Goal: Task Accomplishment & Management: Manage account settings

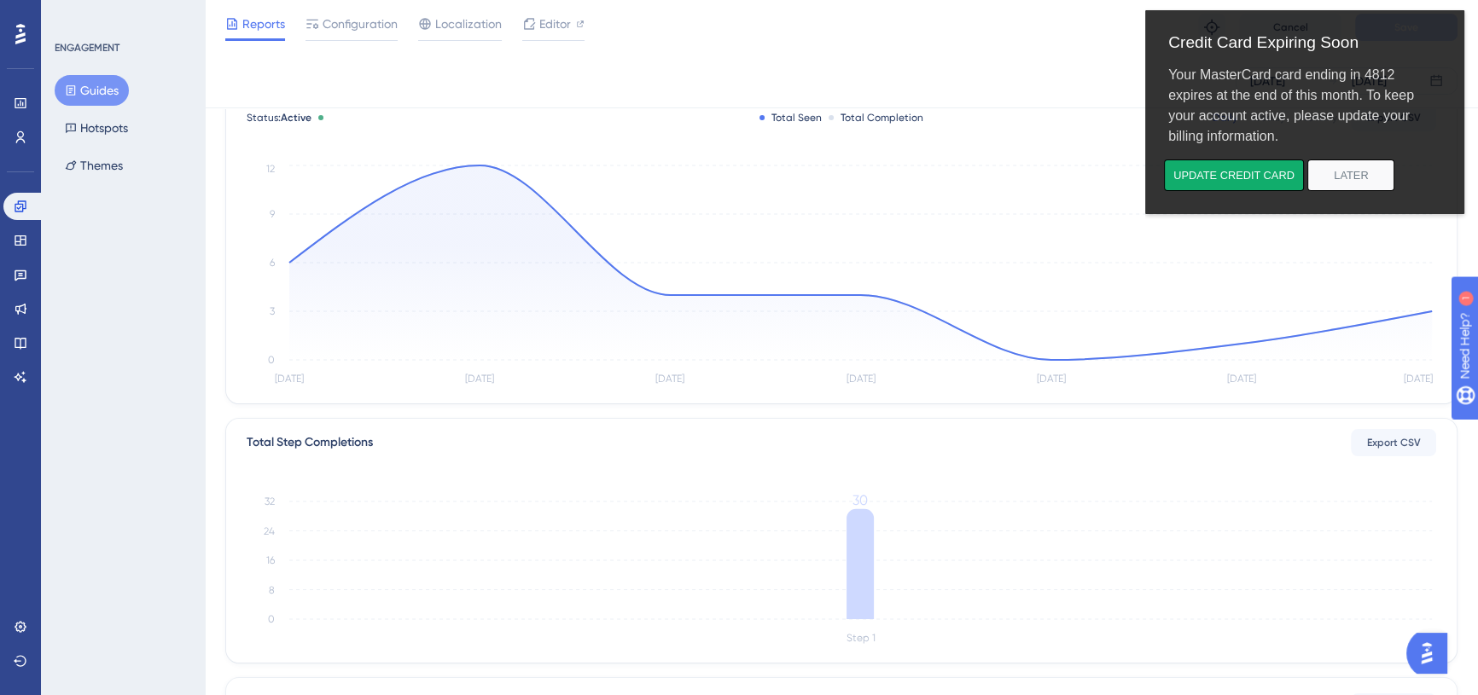
scroll to position [77, 0]
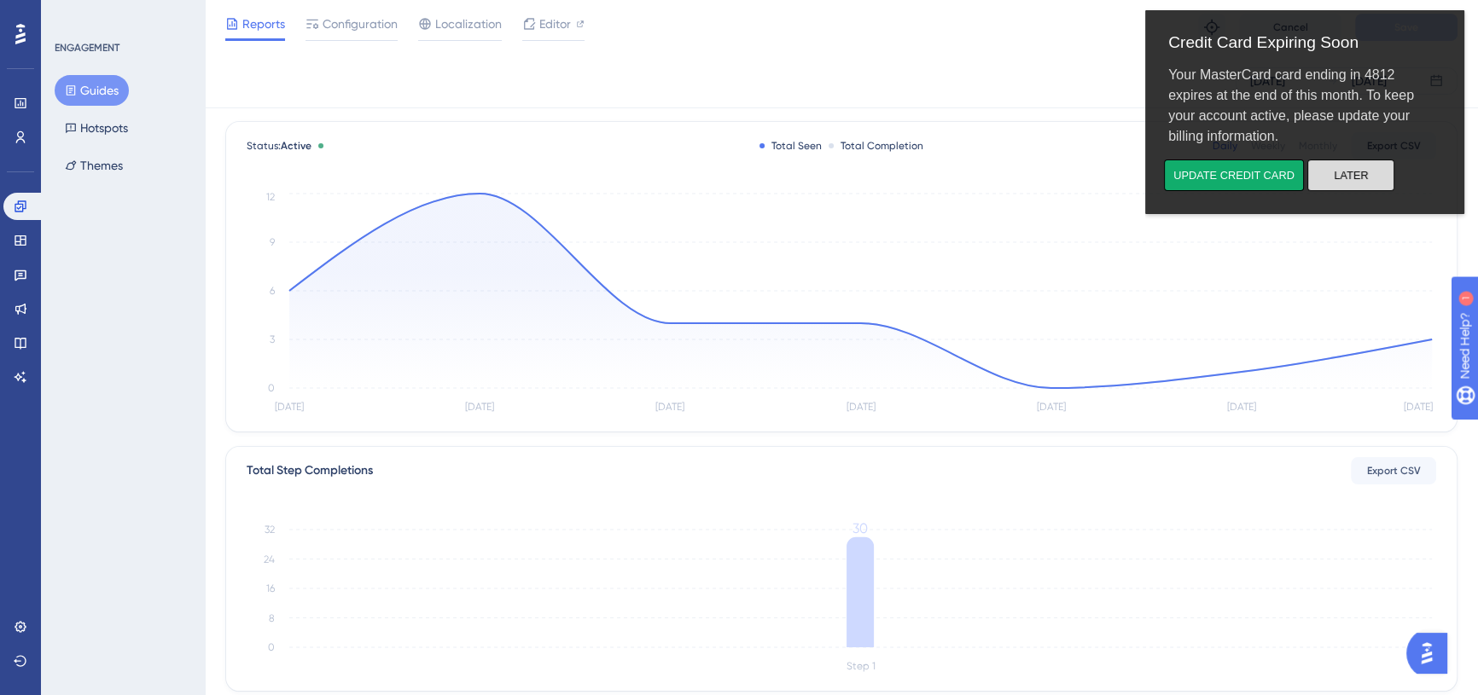
click at [1369, 183] on button "Later" at bounding box center [1350, 176] width 87 height 32
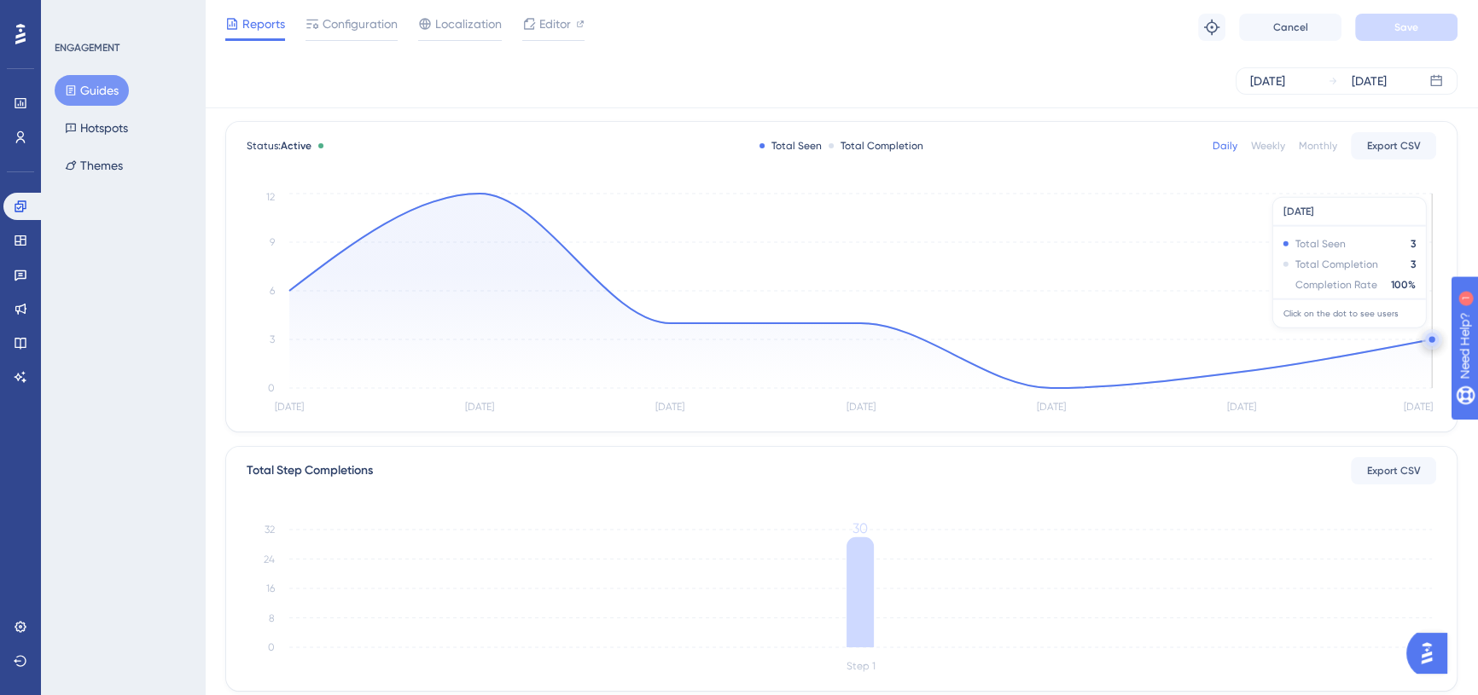
click at [1425, 334] on icon at bounding box center [1432, 340] width 14 height 14
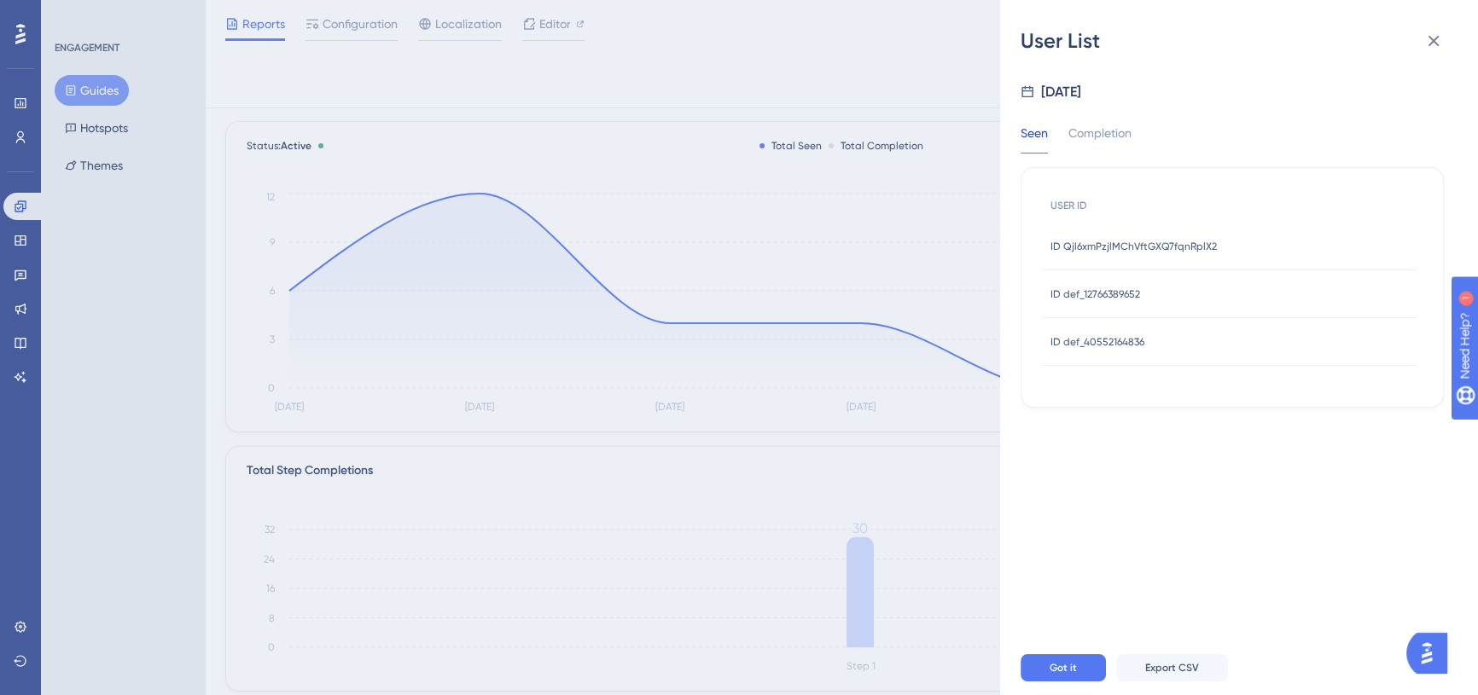
click at [1177, 260] on div "ID Qjl6xmPzjlMChVftGXQ7fqnRplX2 ID Qjl6xmPzjlMChVftGXQ7fqnRplX2" at bounding box center [1133, 247] width 166 height 48
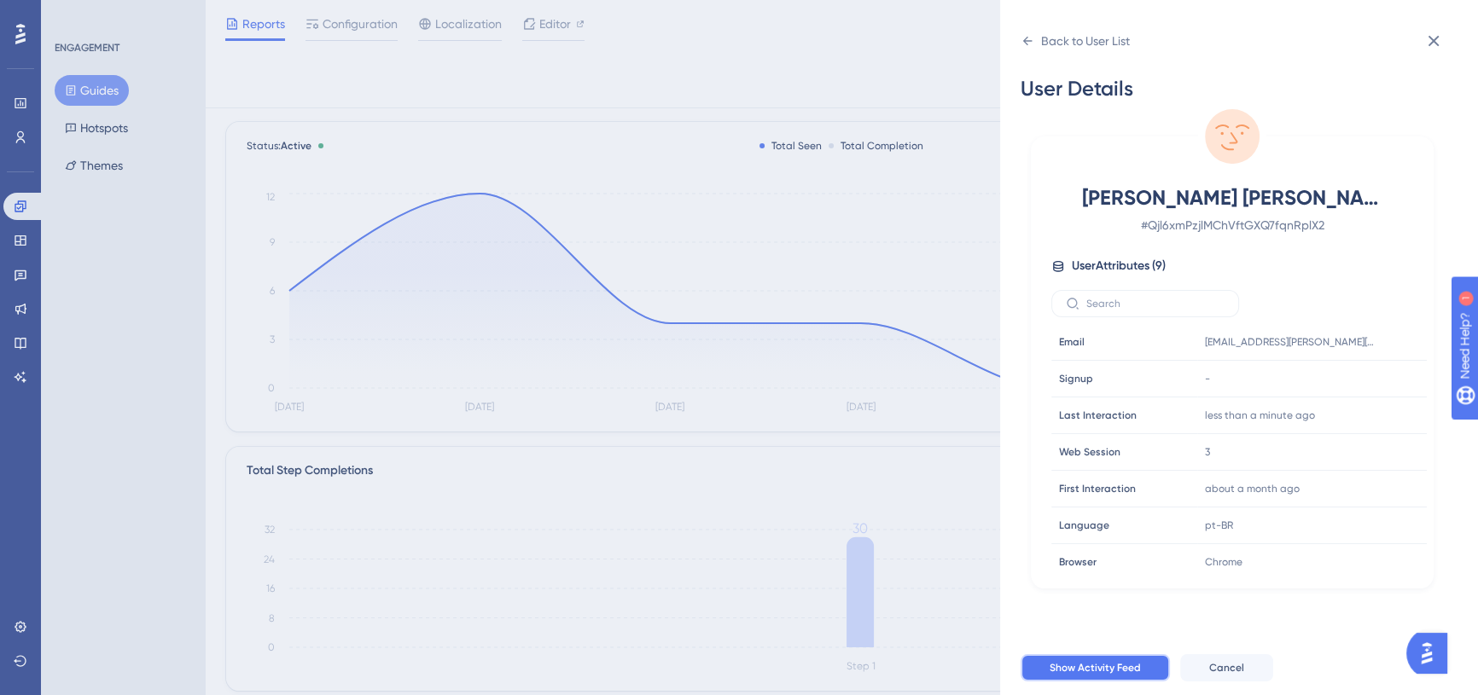
click at [1128, 670] on button "Show Activity Feed" at bounding box center [1095, 667] width 149 height 27
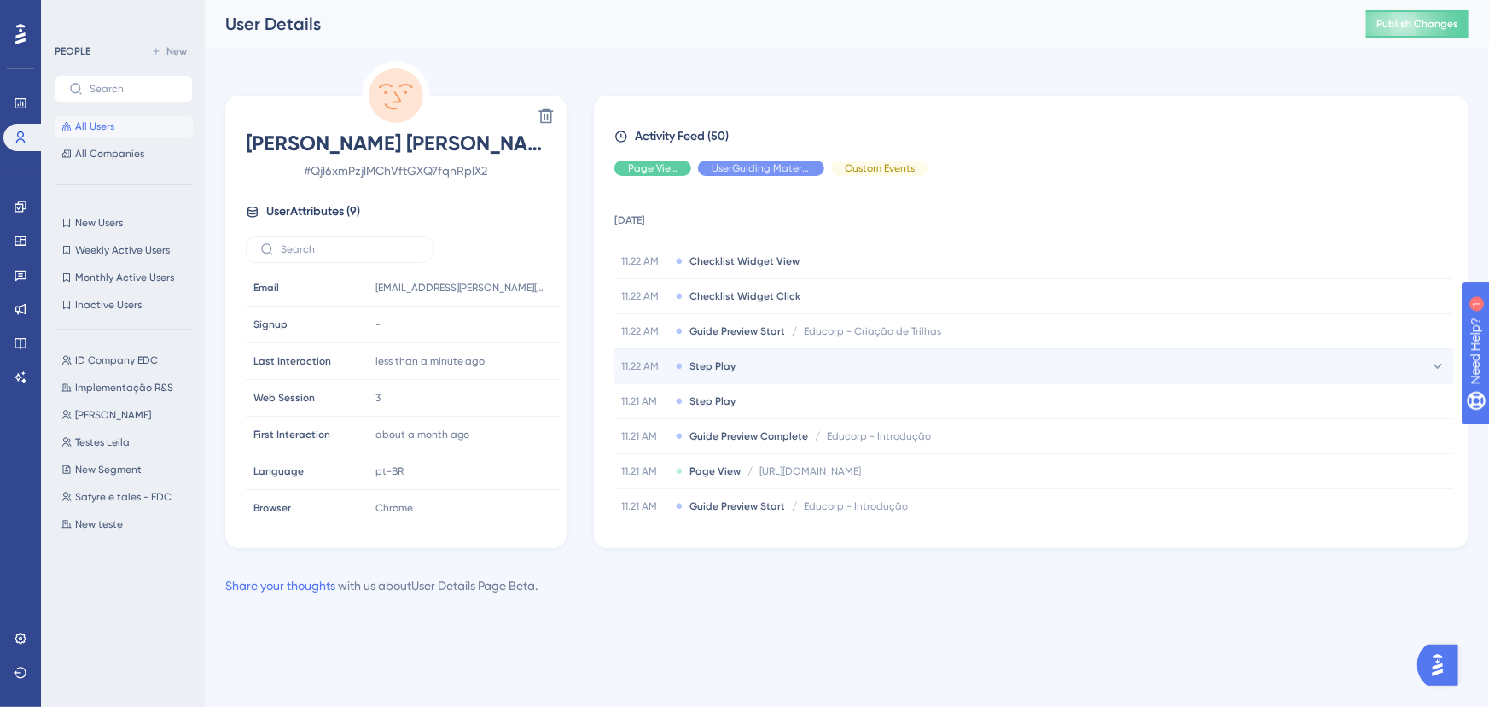
click at [829, 364] on div "11.22 AM Step Play" at bounding box center [1033, 366] width 839 height 34
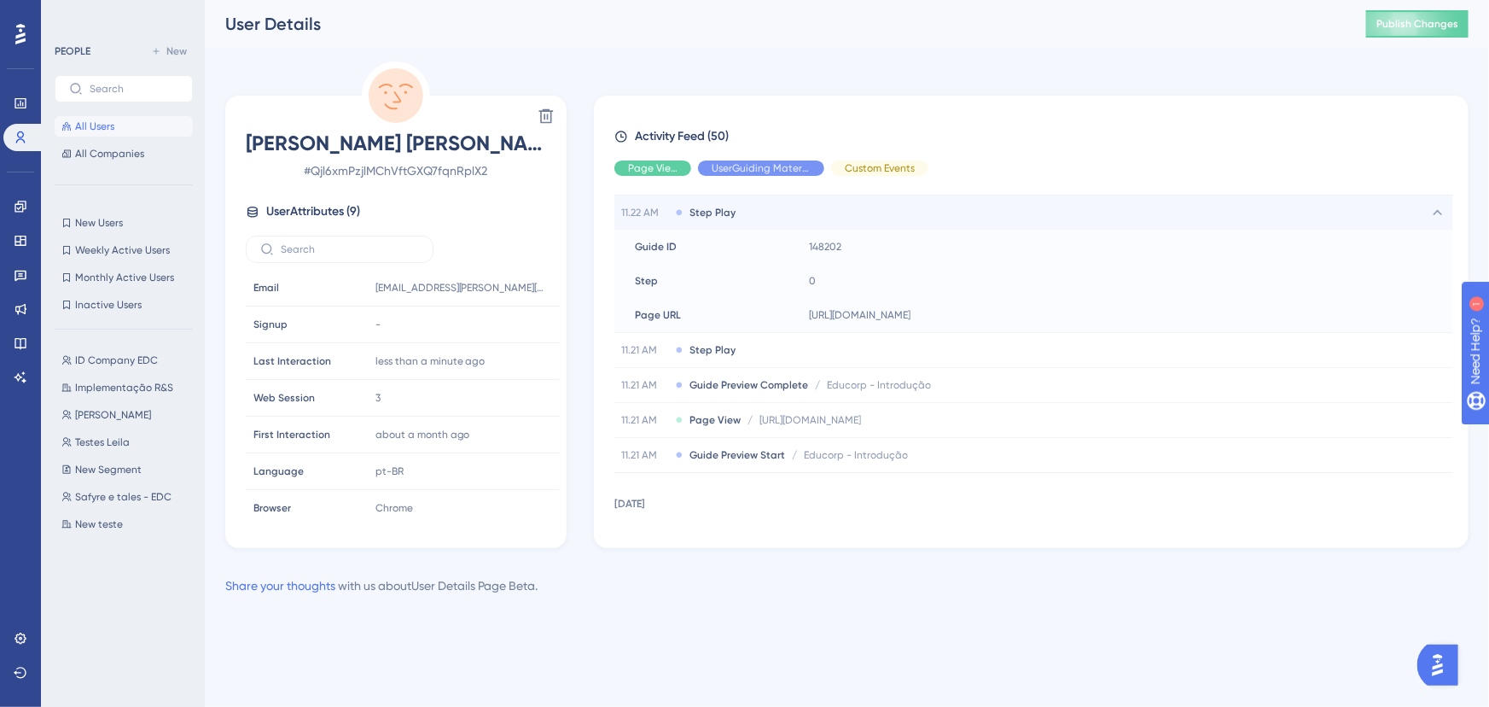
scroll to position [154, 0]
click at [823, 352] on div "11.21 AM Step Play" at bounding box center [1033, 349] width 839 height 34
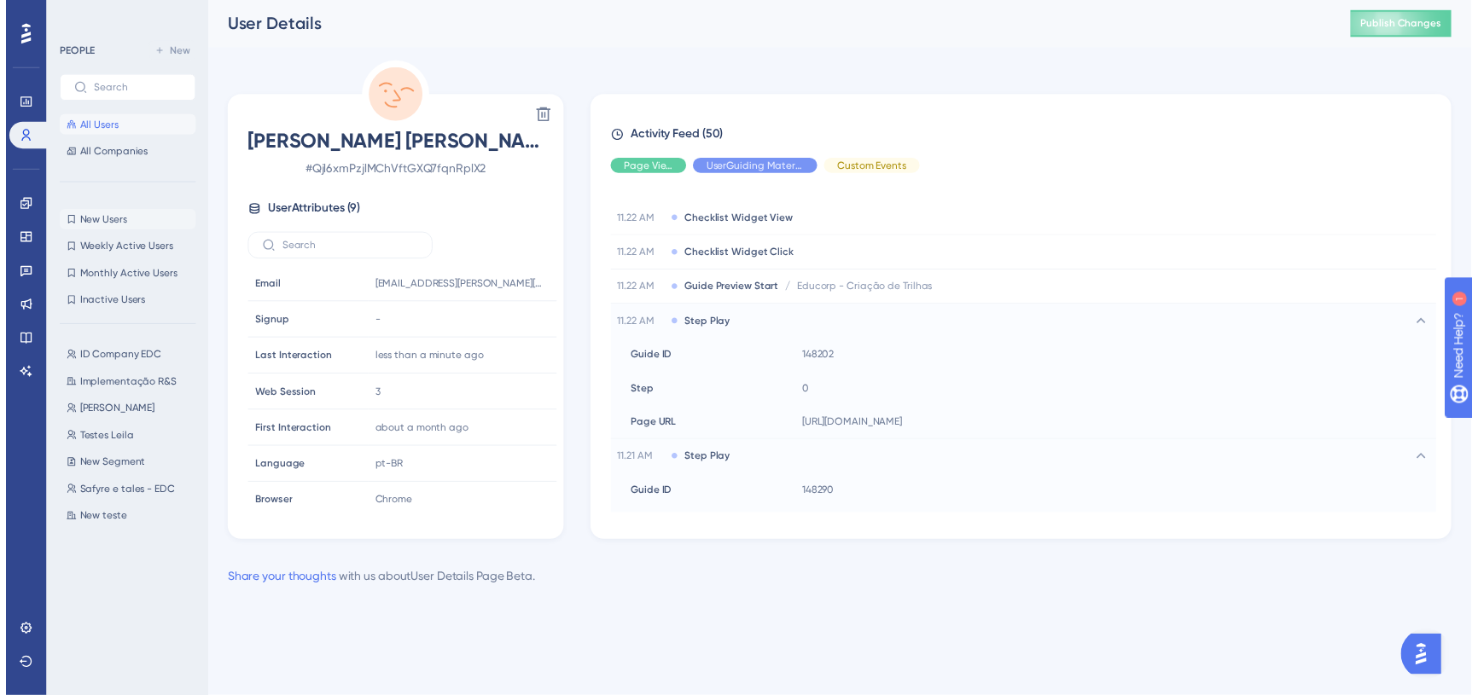
scroll to position [0, 0]
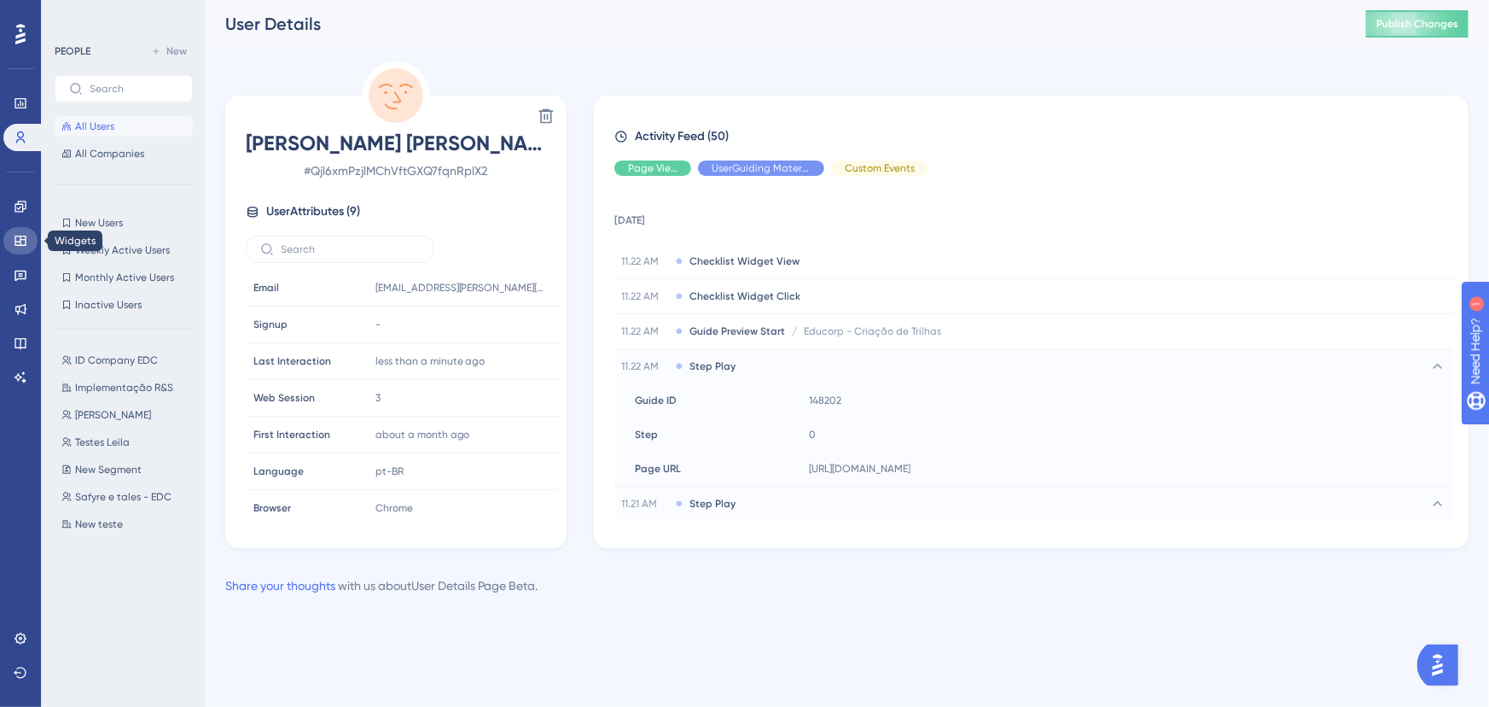
click at [21, 230] on link at bounding box center [20, 240] width 34 height 27
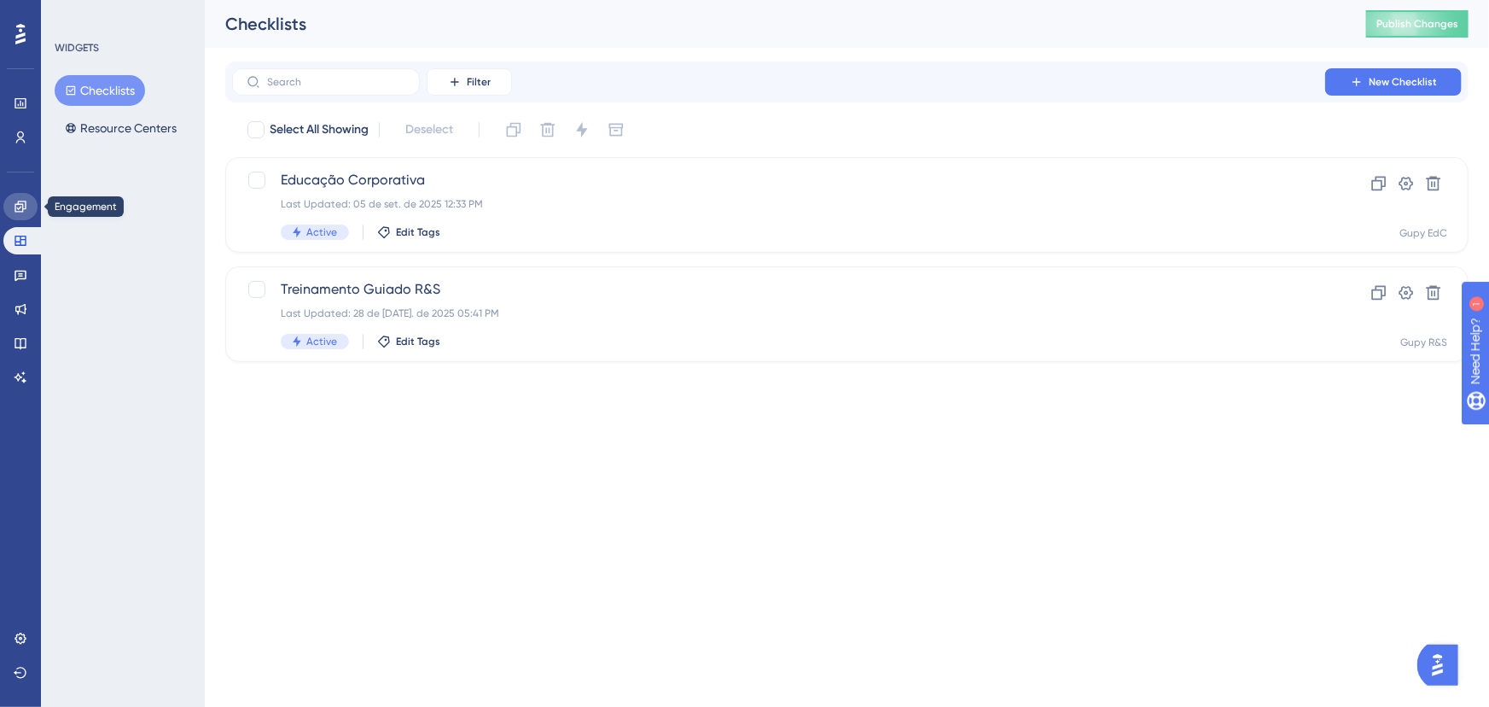
click at [26, 212] on icon at bounding box center [21, 207] width 14 height 14
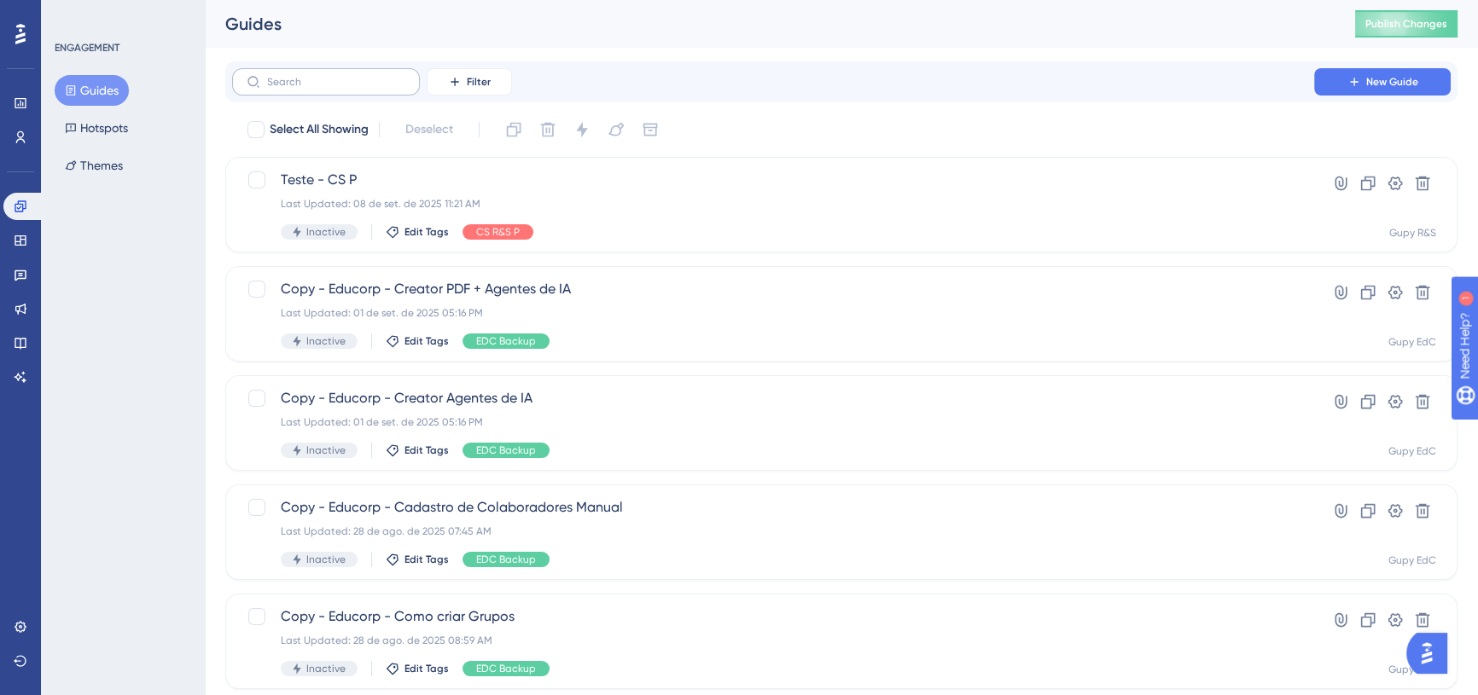
click at [356, 91] on label at bounding box center [326, 81] width 188 height 27
click at [356, 88] on input "text" at bounding box center [336, 82] width 138 height 12
click at [454, 77] on icon at bounding box center [455, 82] width 14 height 14
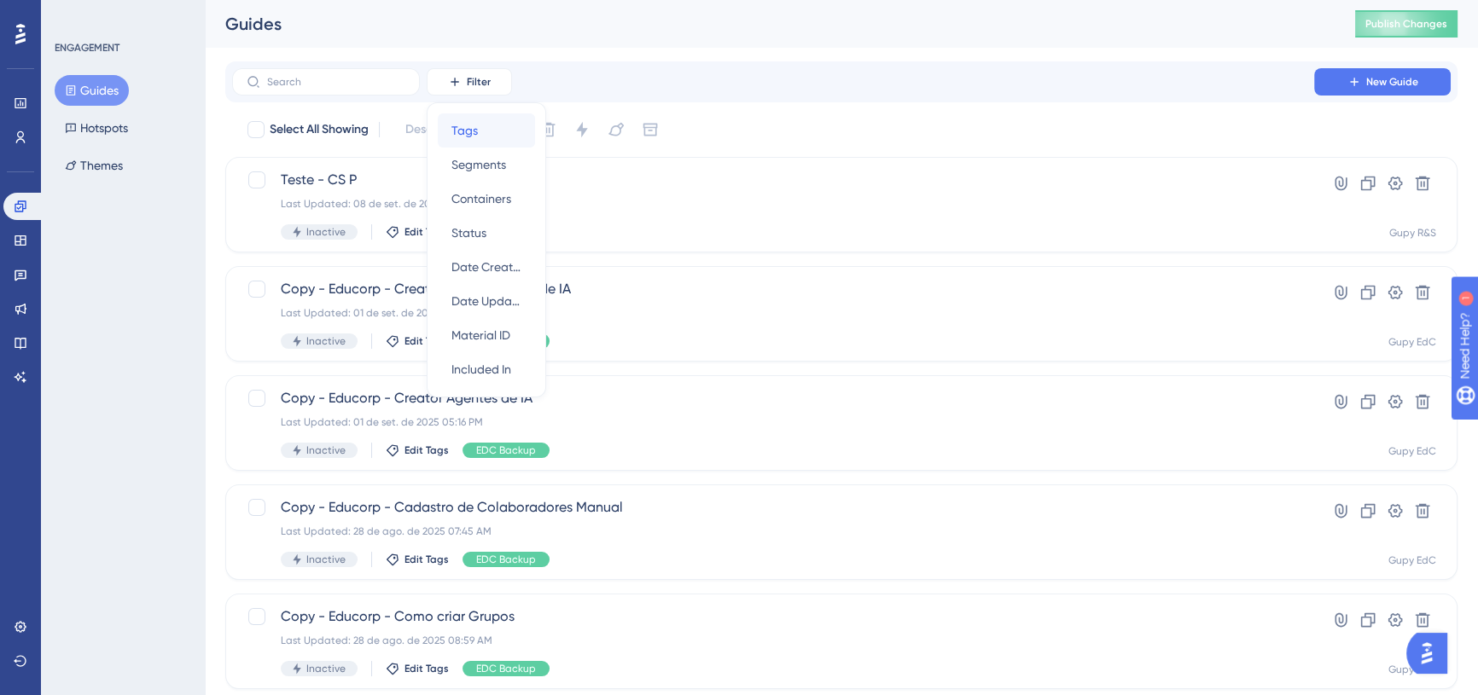
click at [465, 132] on span "Tags" at bounding box center [464, 130] width 26 height 20
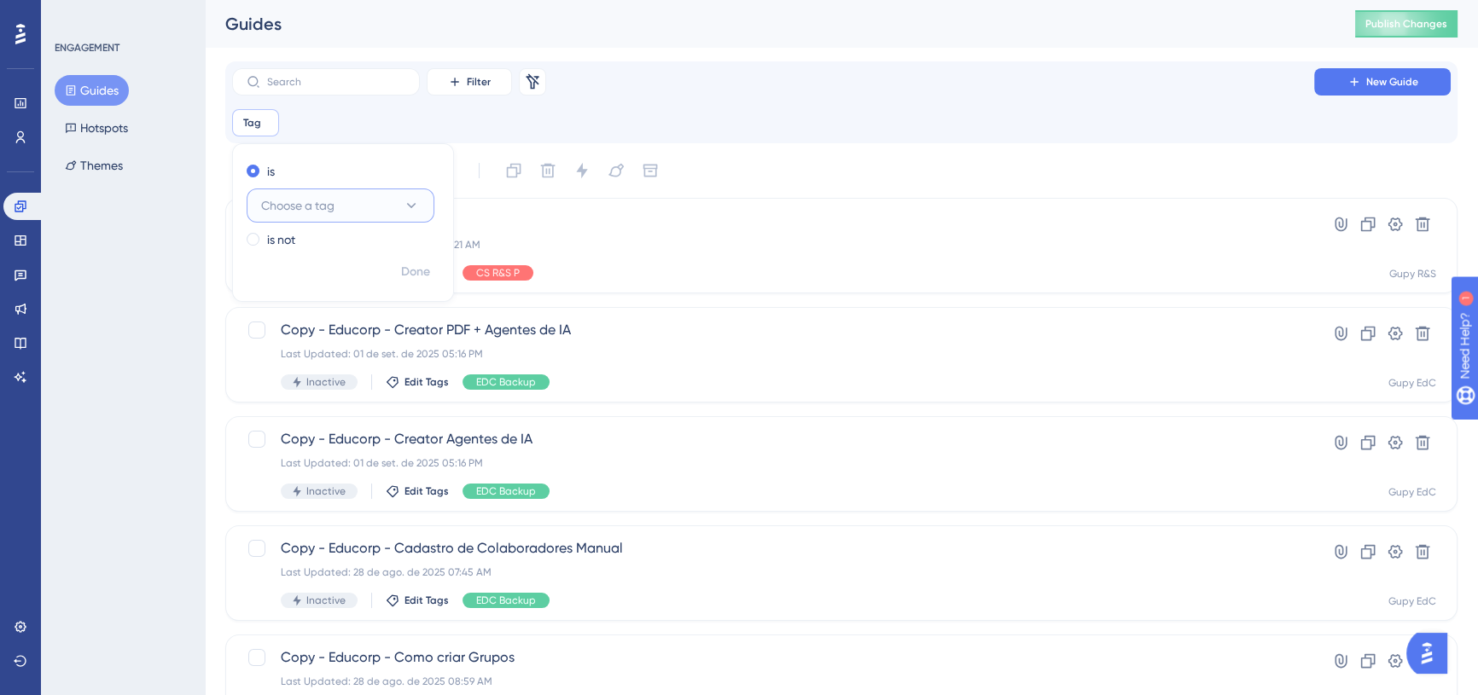
click at [324, 208] on span "Choose a tag" at bounding box center [297, 205] width 73 height 20
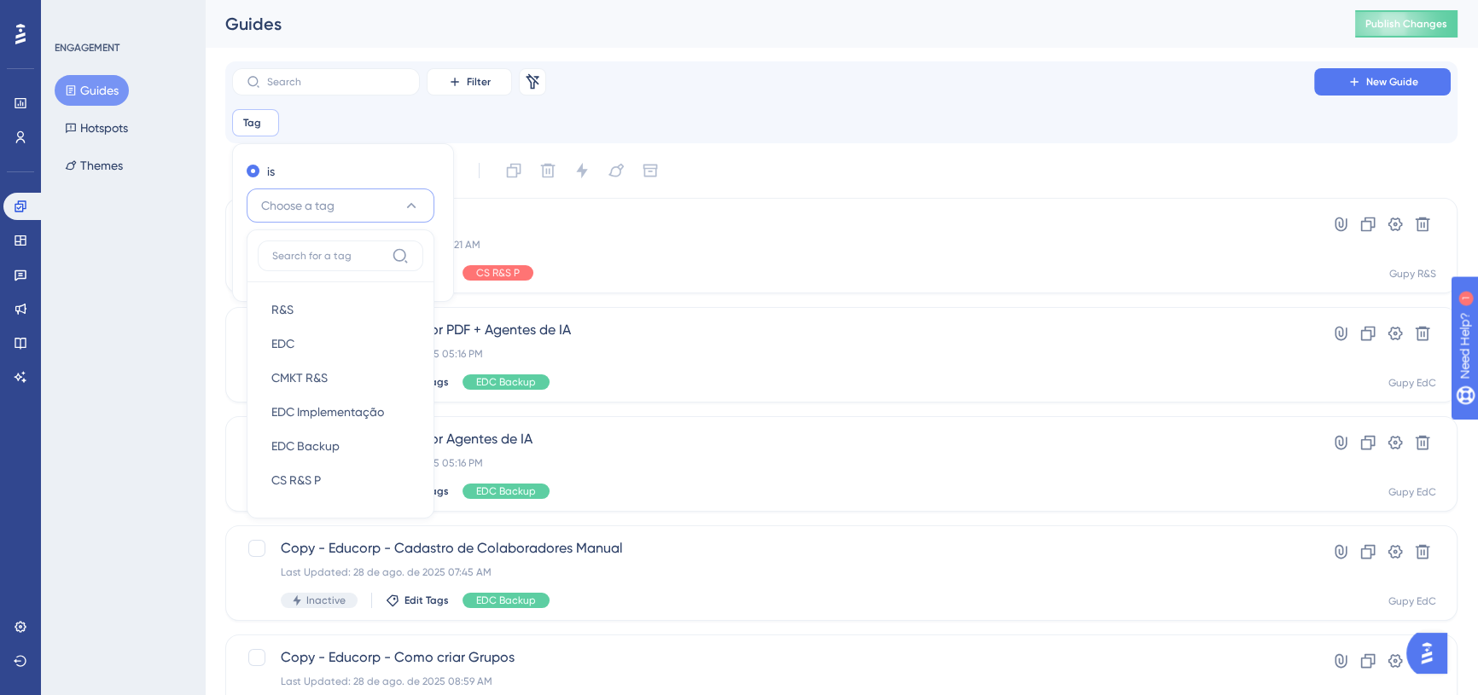
scroll to position [26, 0]
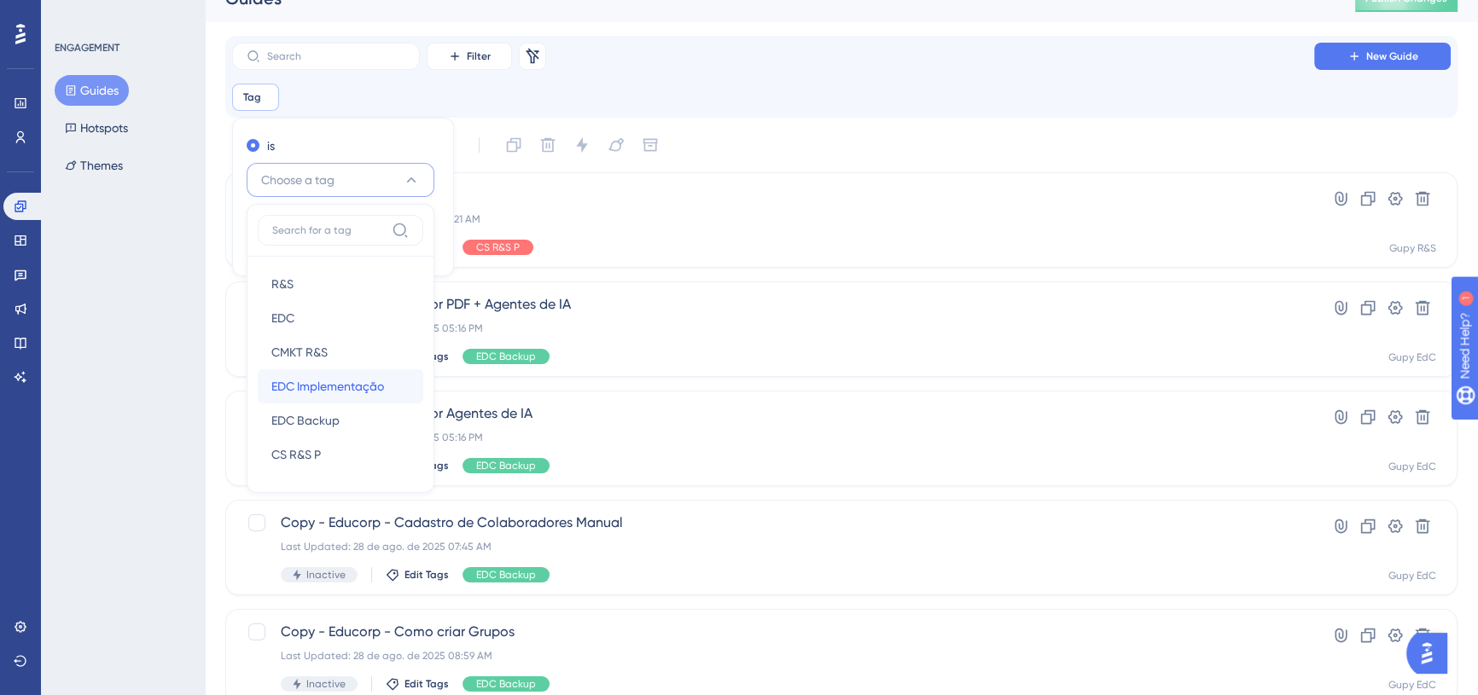
click at [336, 389] on span "EDC Implementação" at bounding box center [327, 386] width 113 height 20
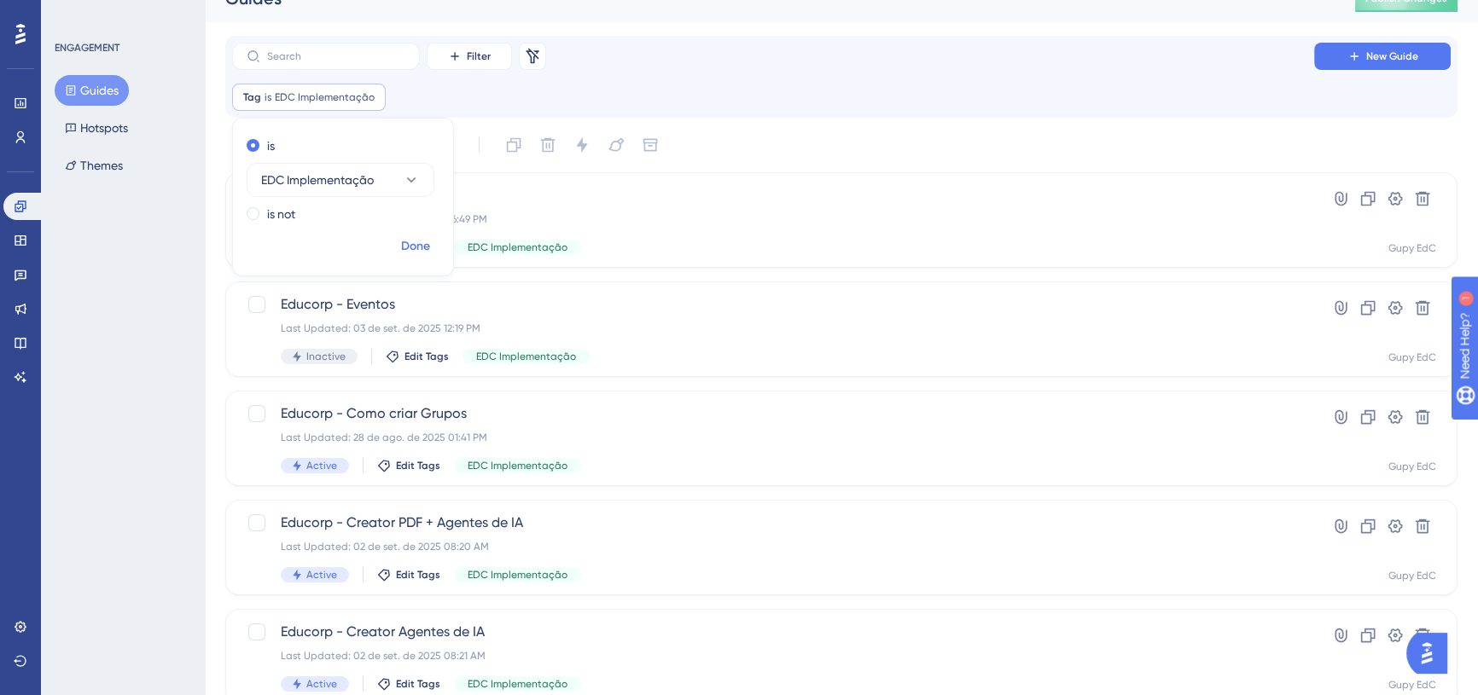
click at [414, 246] on span "Done" at bounding box center [415, 246] width 29 height 20
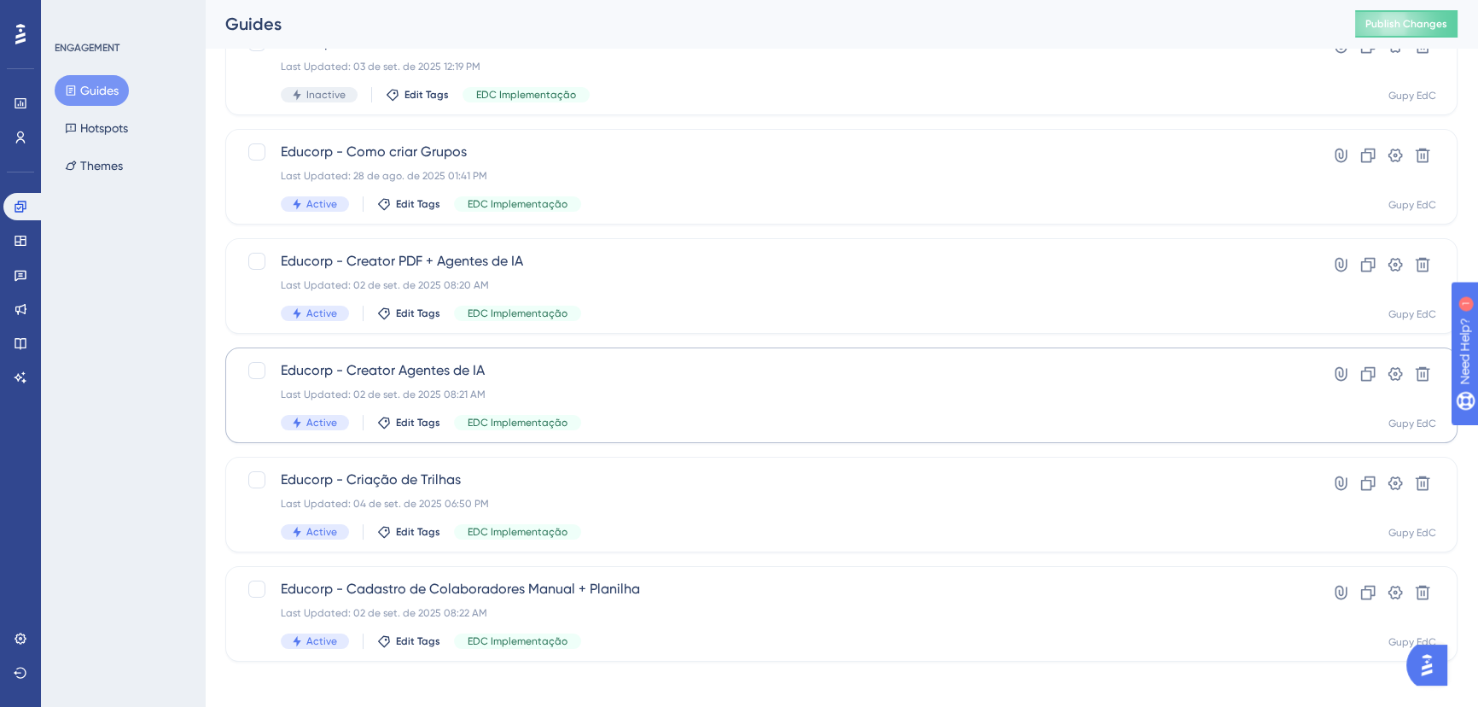
scroll to position [296, 0]
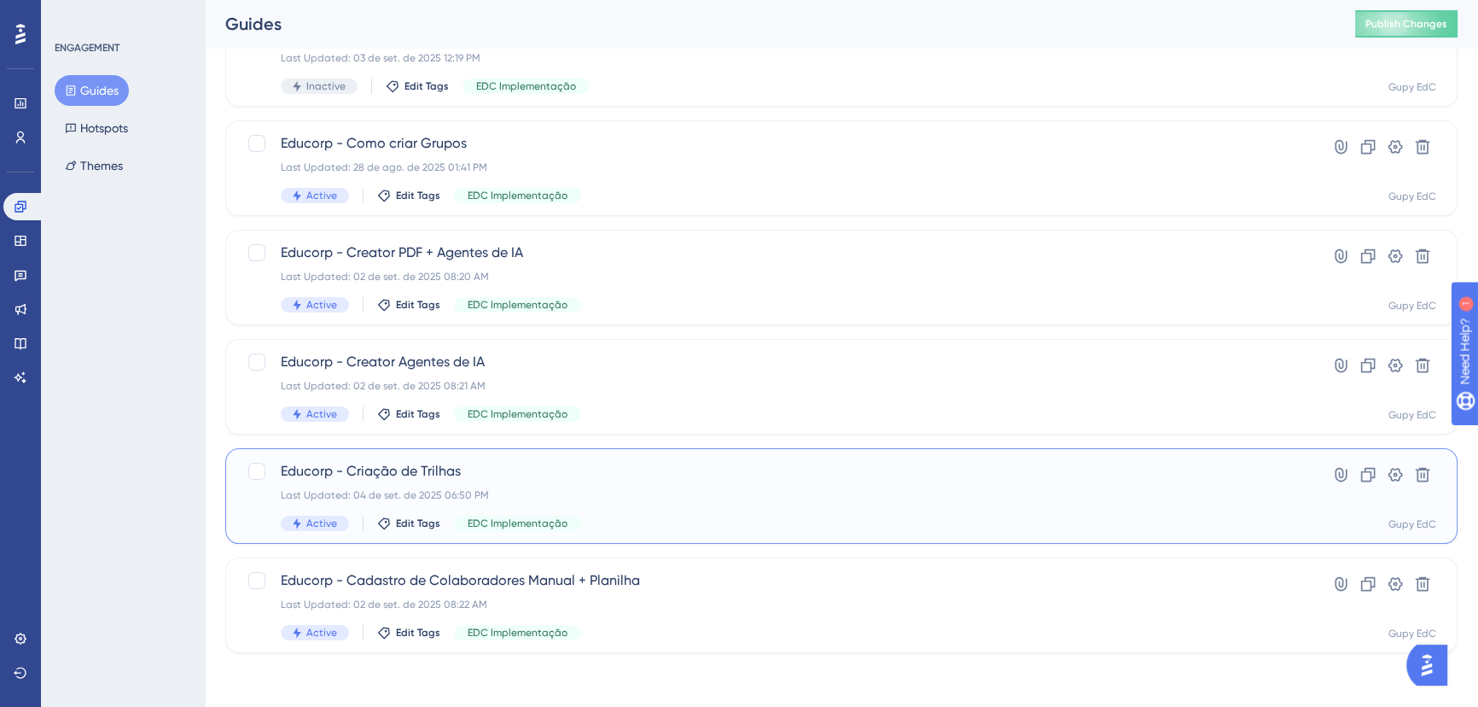
click at [640, 497] on div "Last Updated: 04 de set. de 2025 06:50 PM" at bounding box center [773, 495] width 985 height 14
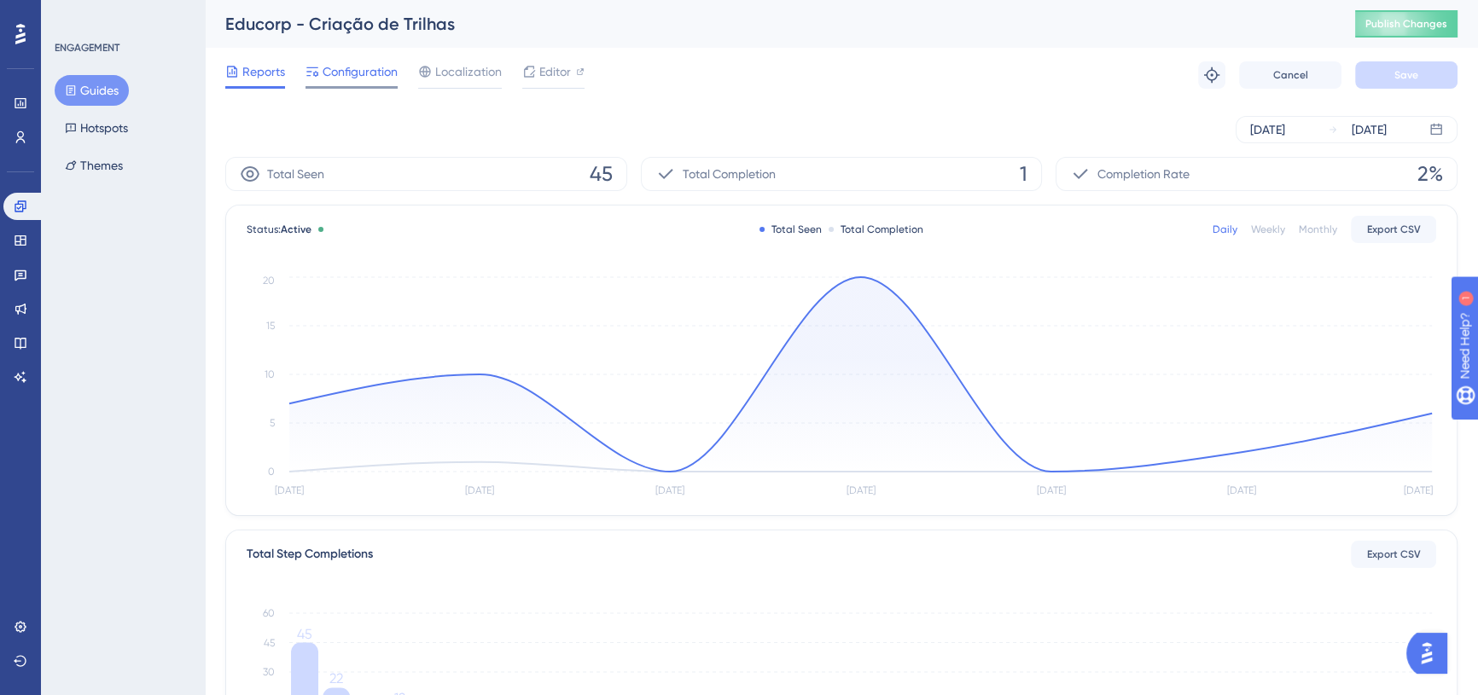
click at [368, 77] on span "Configuration" at bounding box center [360, 71] width 75 height 20
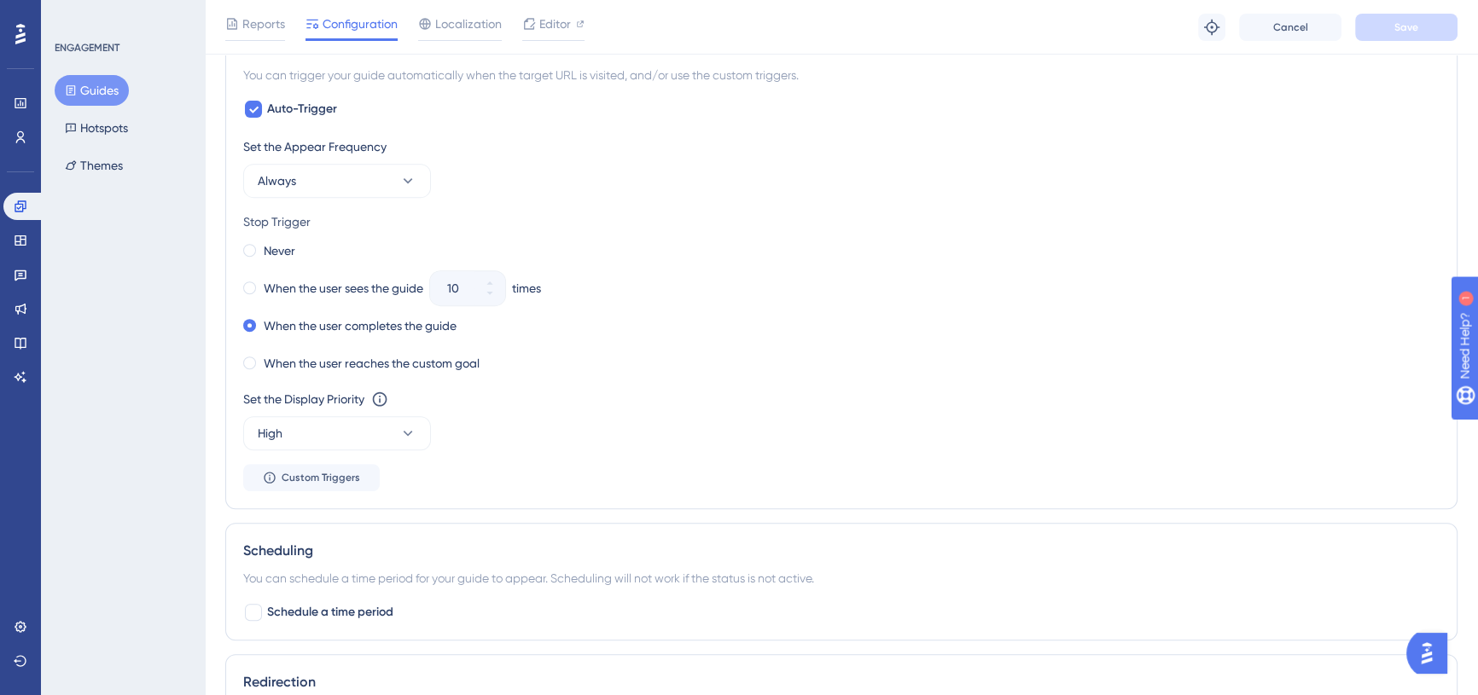
scroll to position [853, 0]
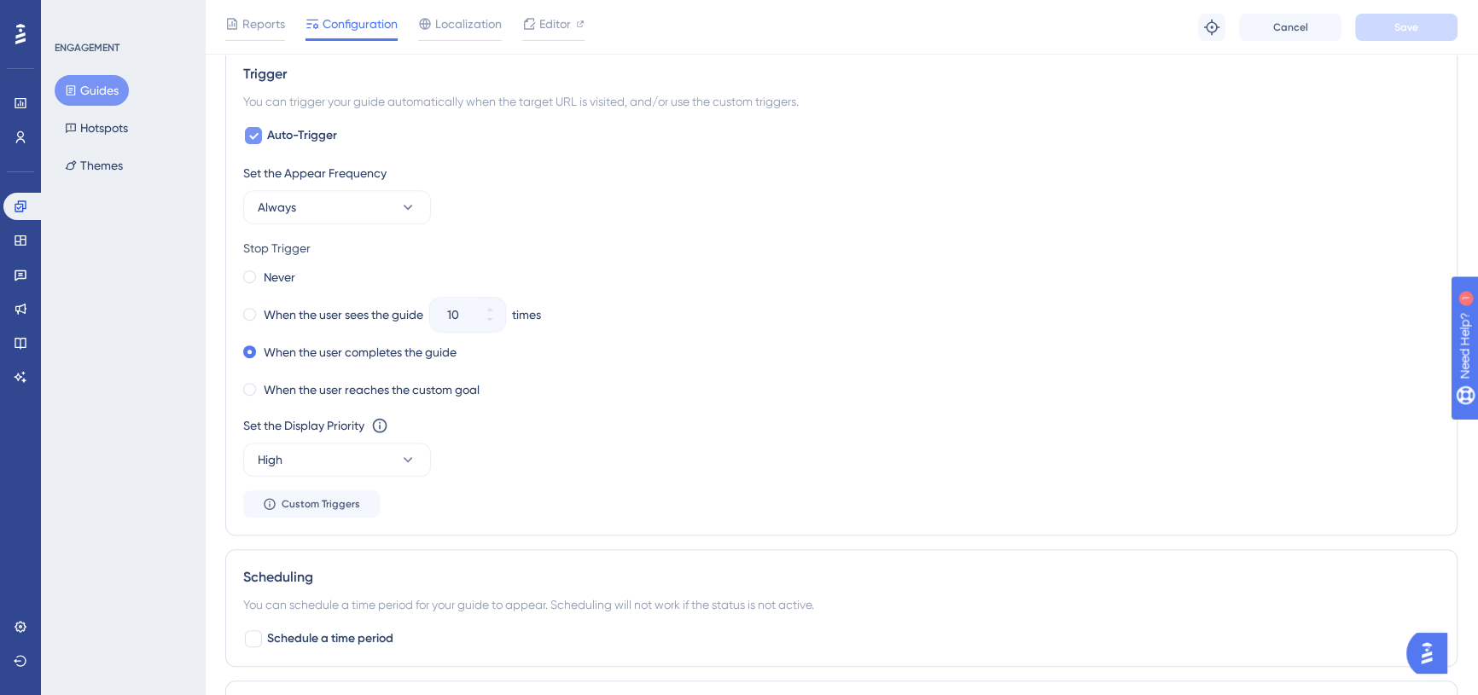
click at [265, 136] on label "Auto-Trigger" at bounding box center [290, 135] width 94 height 20
checkbox input "false"
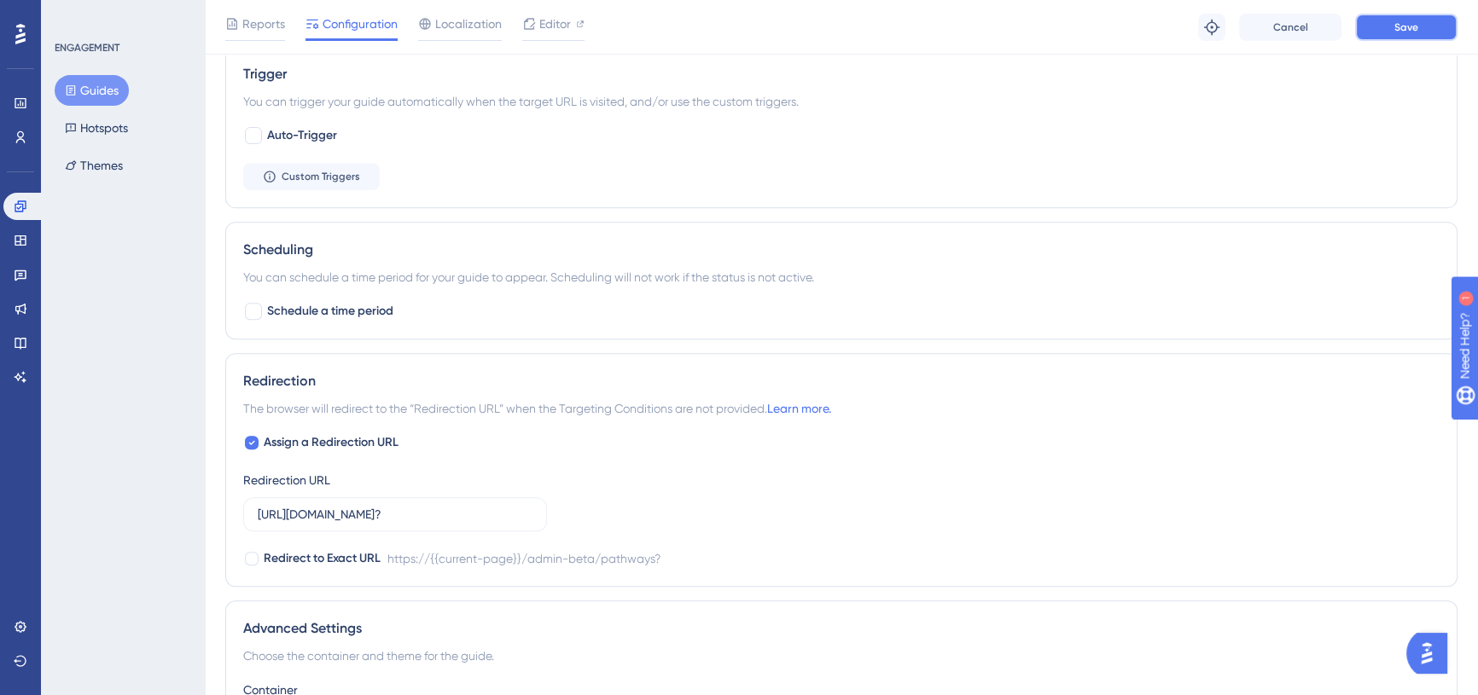
click at [1406, 22] on span "Save" at bounding box center [1406, 27] width 24 height 14
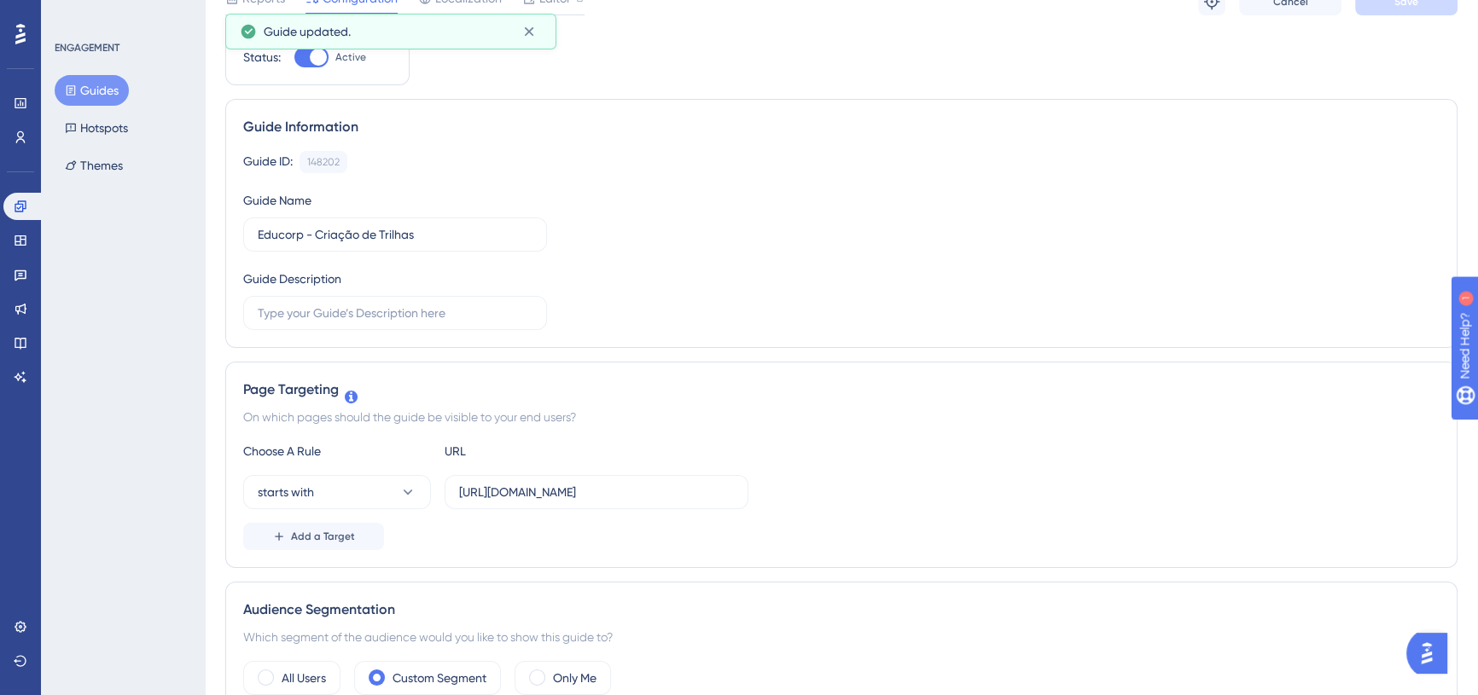
scroll to position [0, 0]
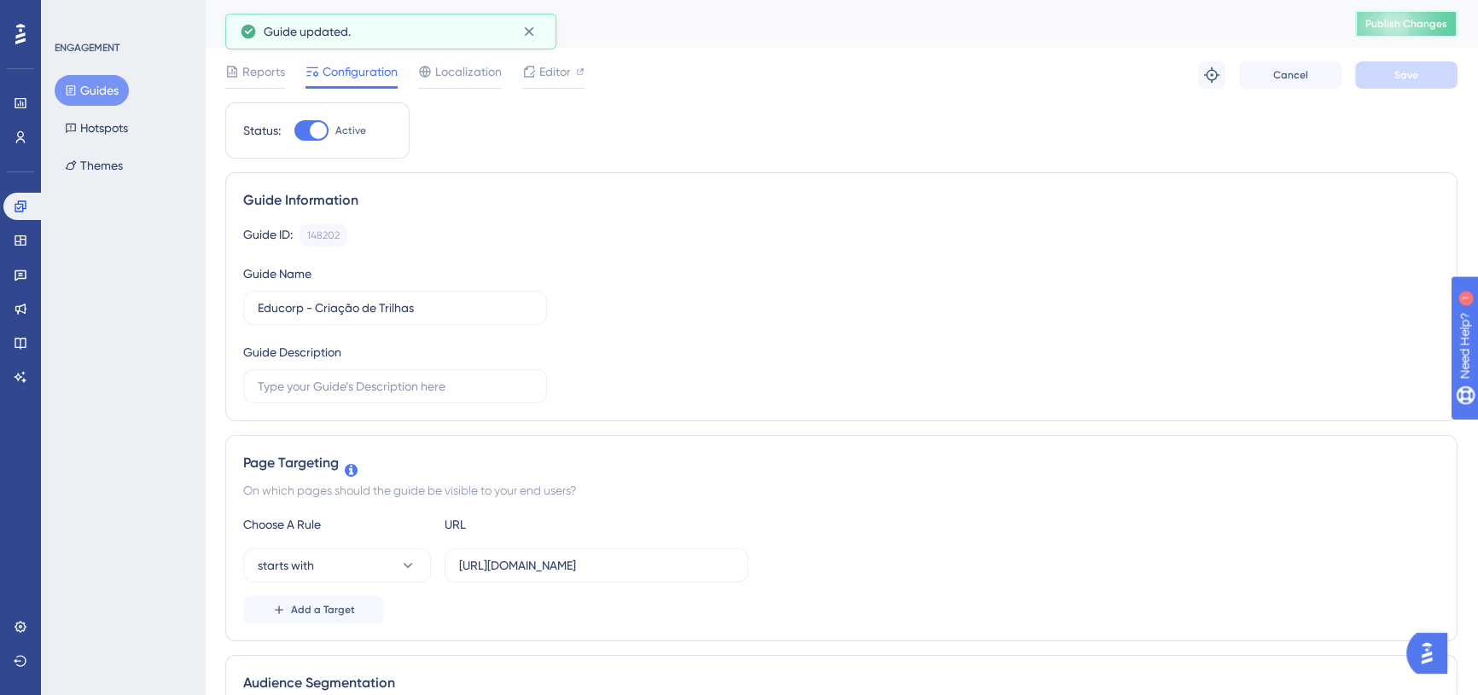
click at [1418, 31] on button "Publish Changes" at bounding box center [1406, 23] width 102 height 27
